Goal: Information Seeking & Learning: Learn about a topic

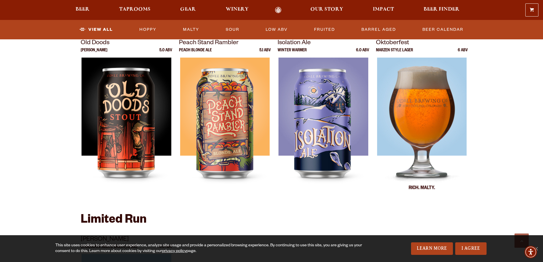
scroll to position [799, 0]
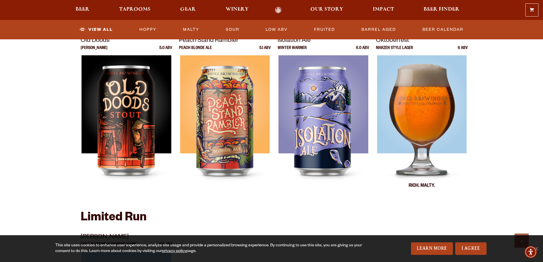
click at [427, 114] on img at bounding box center [422, 126] width 90 height 143
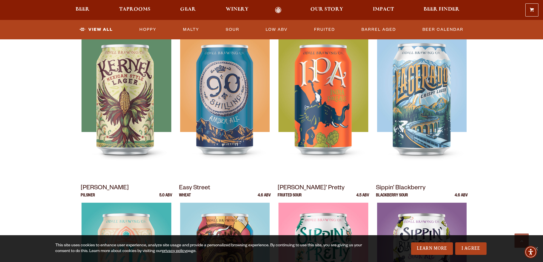
scroll to position [200, 0]
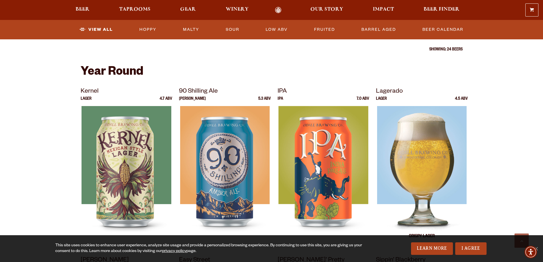
click at [424, 151] on img at bounding box center [422, 177] width 90 height 143
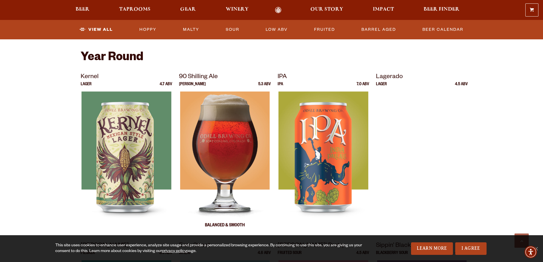
scroll to position [228, 0]
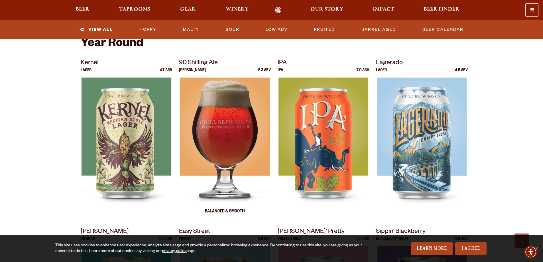
click at [244, 140] on img at bounding box center [225, 149] width 90 height 143
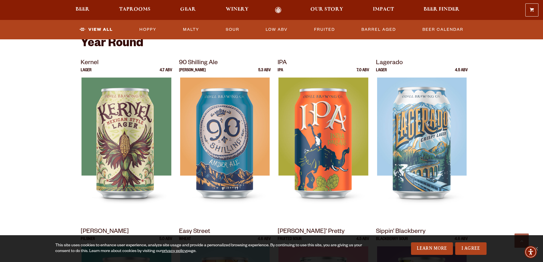
scroll to position [314, 0]
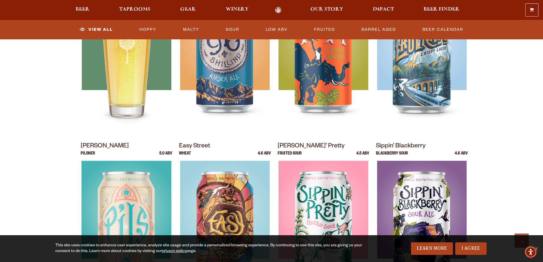
click at [109, 77] on img at bounding box center [127, 63] width 90 height 143
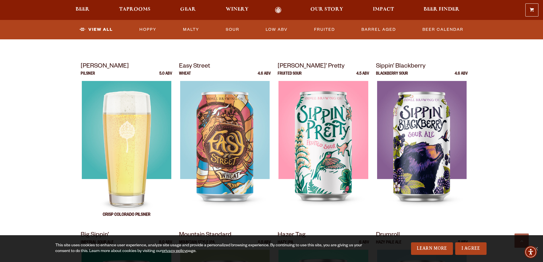
scroll to position [399, 0]
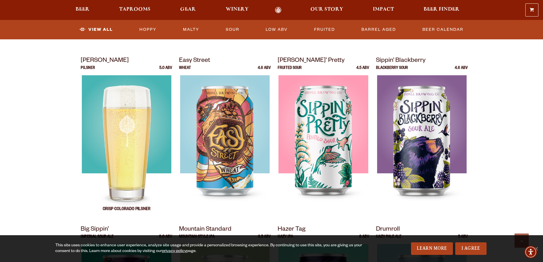
click at [169, 124] on img at bounding box center [127, 146] width 90 height 143
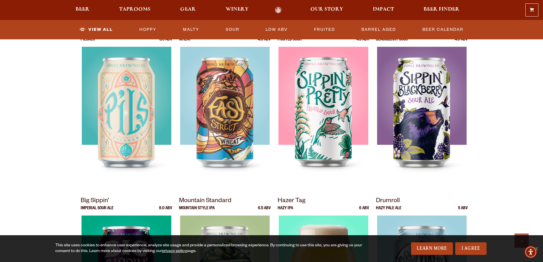
scroll to position [257, 0]
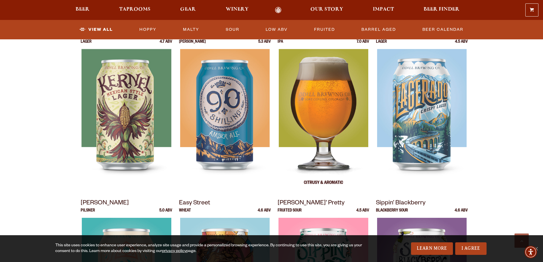
click at [349, 109] on img at bounding box center [324, 120] width 90 height 143
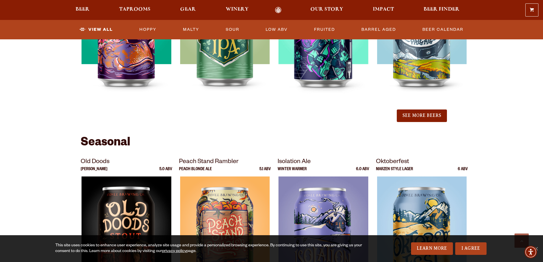
scroll to position [713, 0]
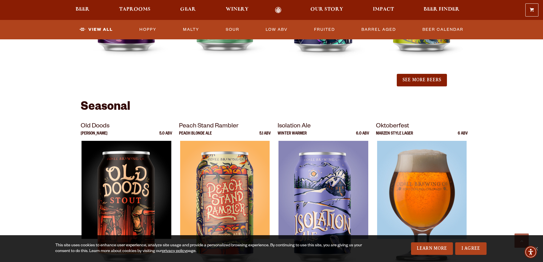
click at [402, 171] on div at bounding box center [422, 212] width 92 height 143
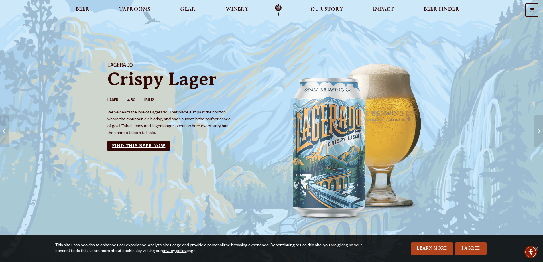
click at [140, 146] on link "Find this Beer Now" at bounding box center [139, 146] width 63 height 11
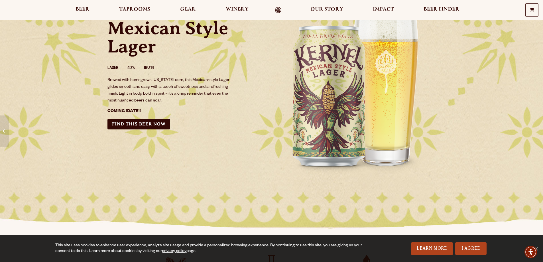
scroll to position [29, 0]
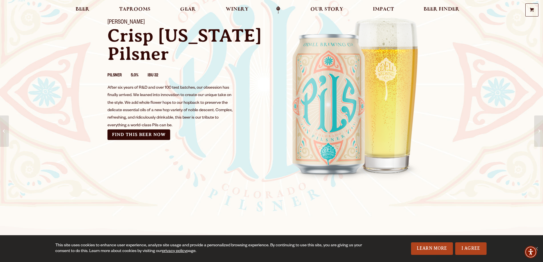
scroll to position [114, 0]
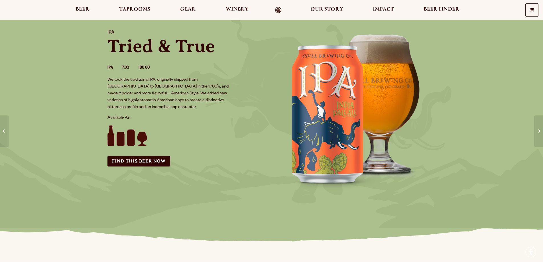
scroll to position [29, 0]
